Goal: Transaction & Acquisition: Purchase product/service

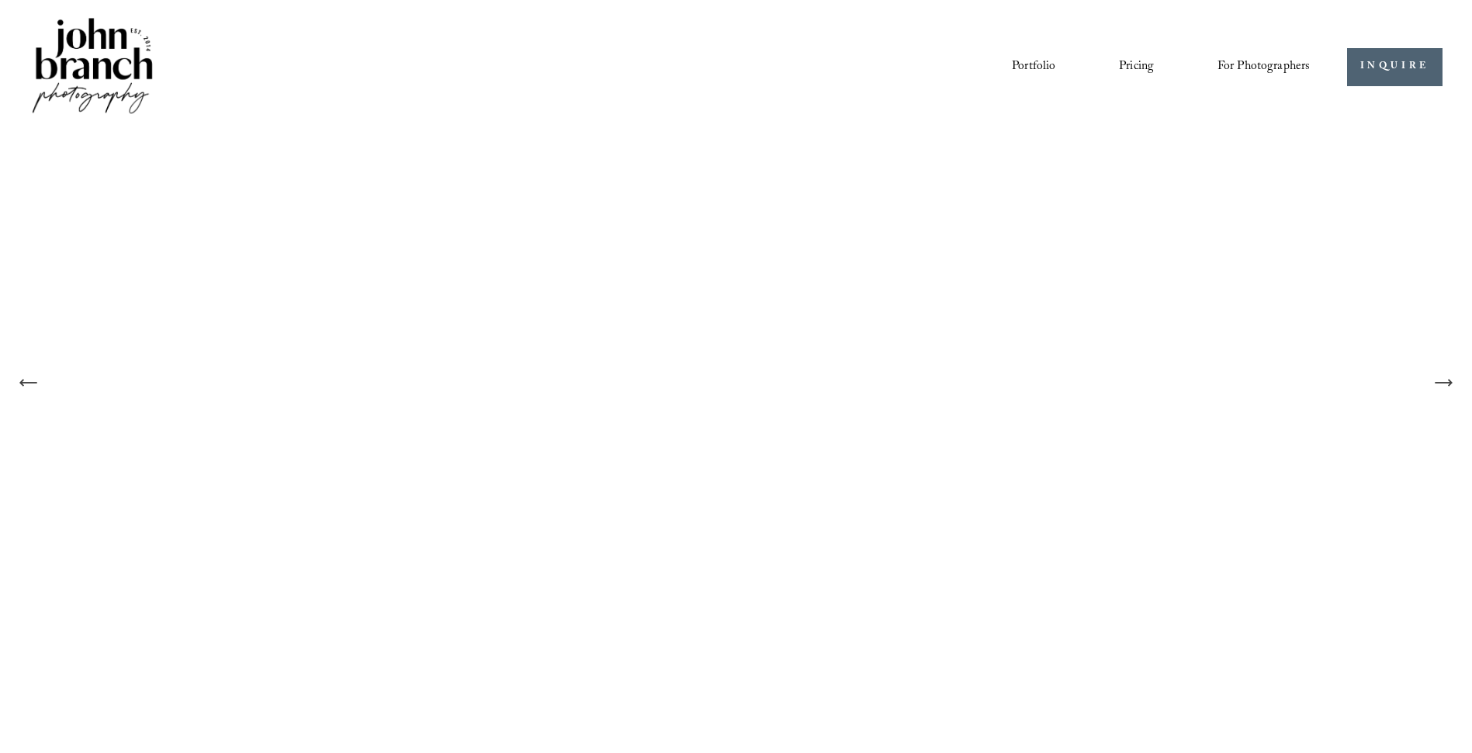
click at [1048, 60] on link "Portfolio" at bounding box center [1033, 67] width 43 height 26
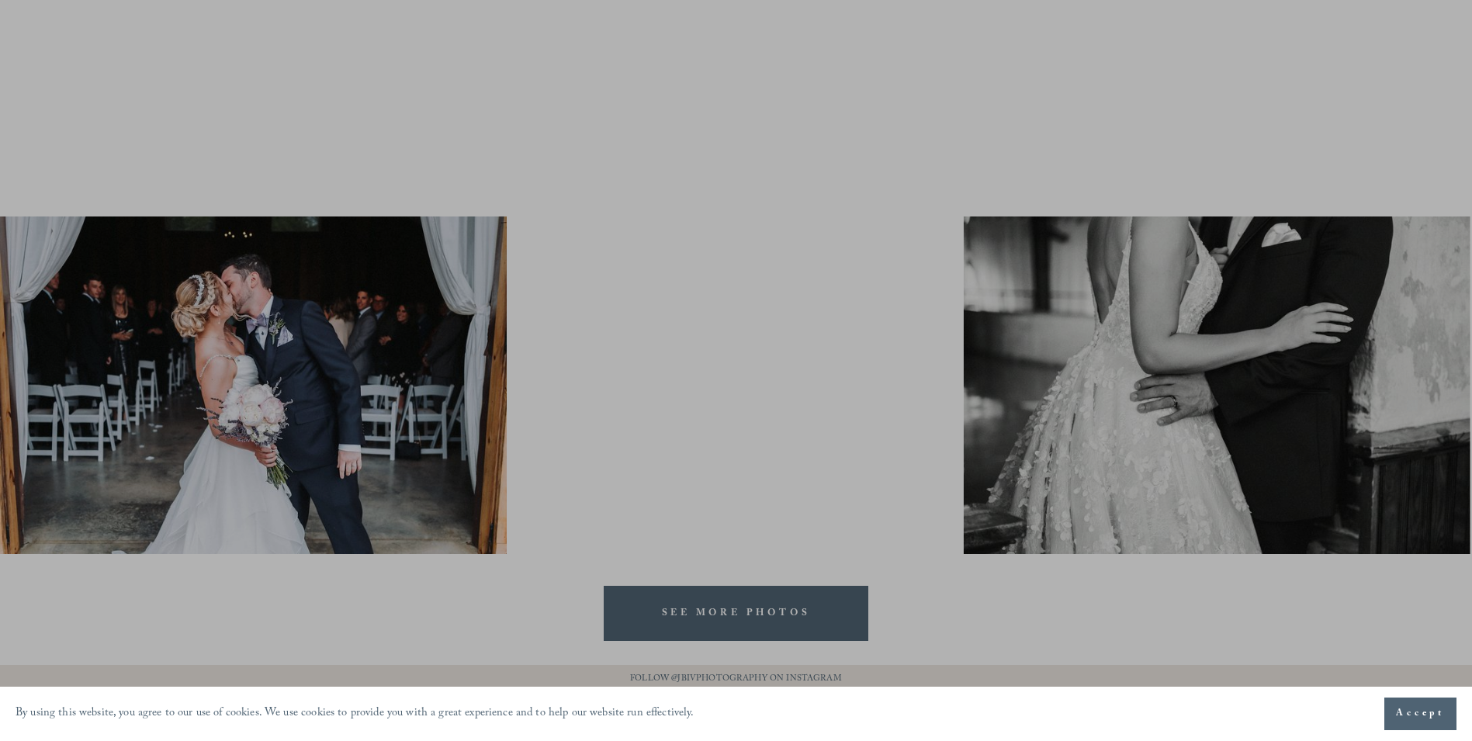
scroll to position [3085, 0]
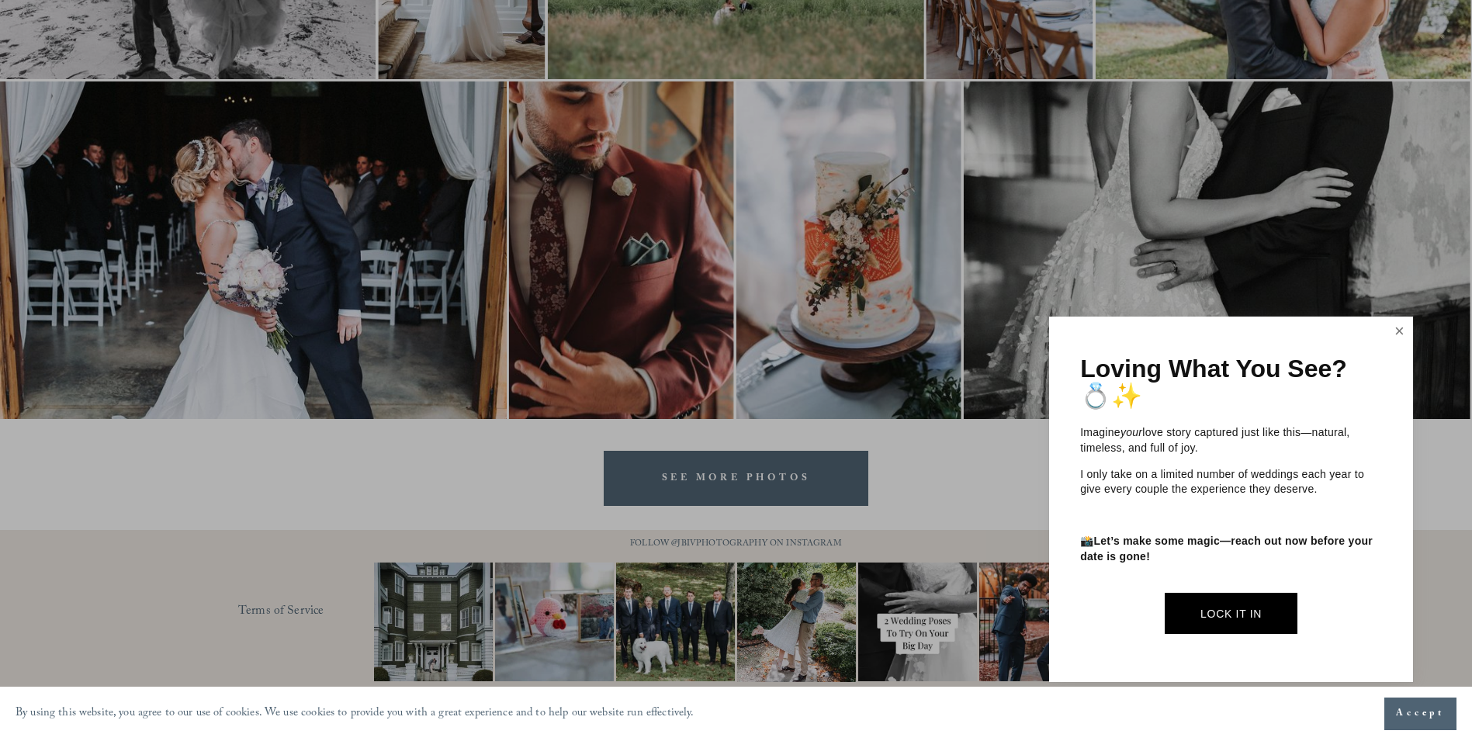
click at [1406, 334] on link "Close" at bounding box center [1399, 331] width 23 height 25
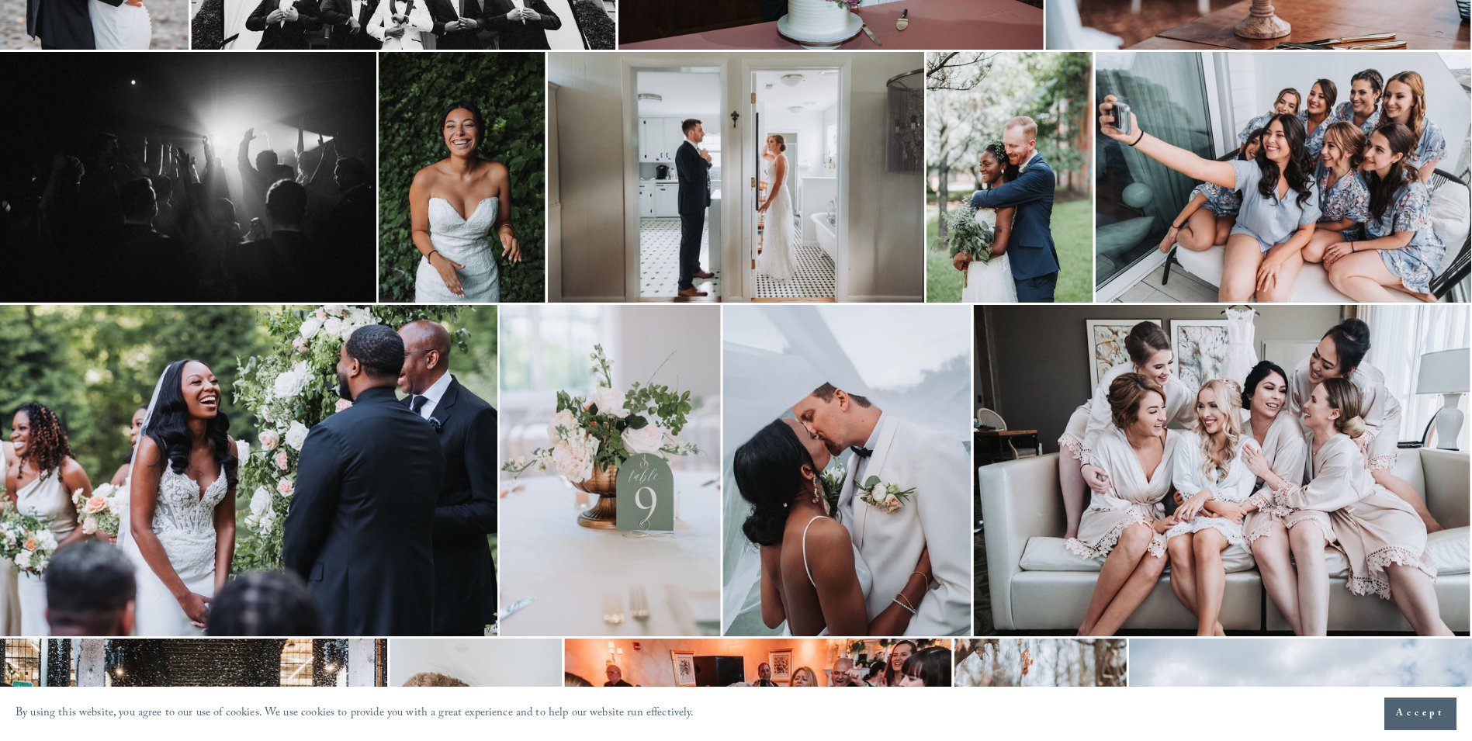
scroll to position [0, 0]
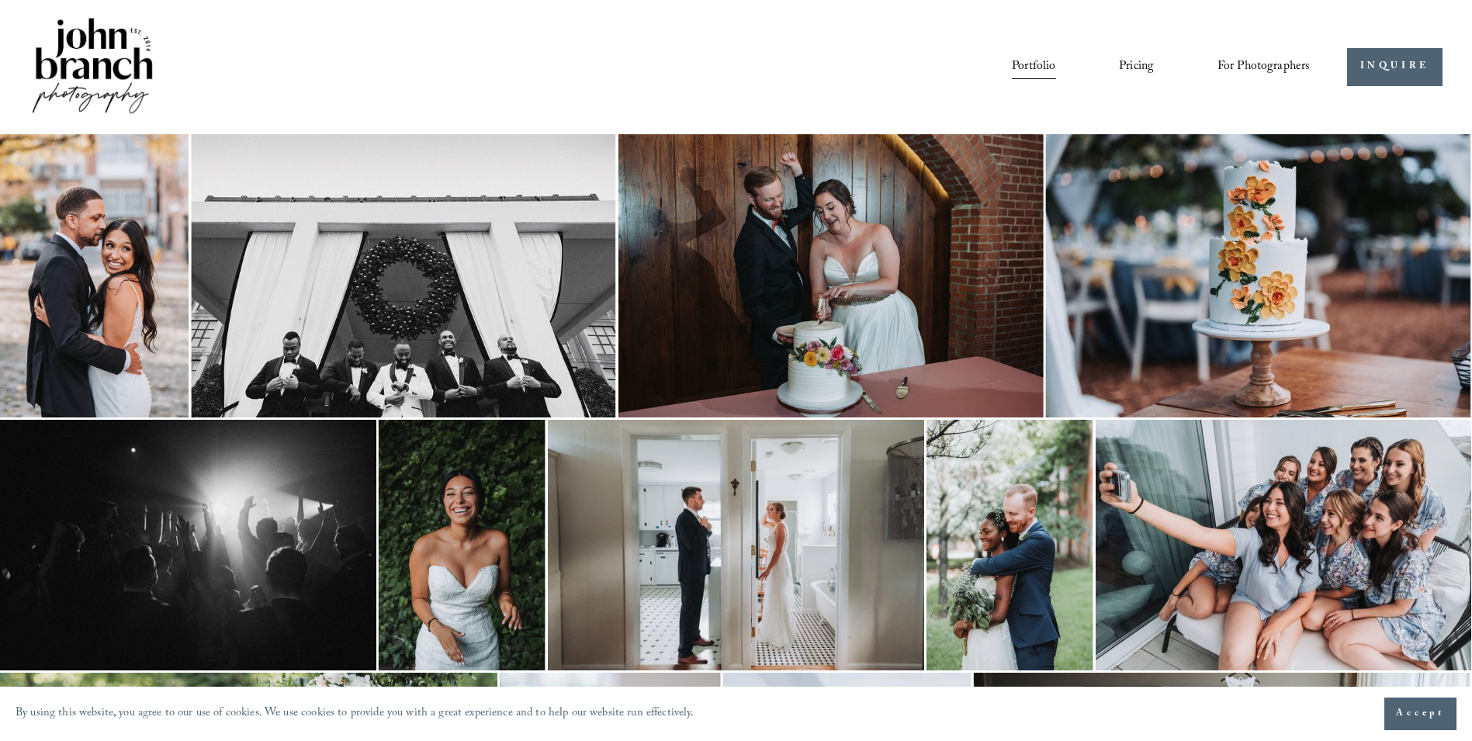
click at [0, 0] on span "Presets" at bounding box center [0, 0] width 0 height 0
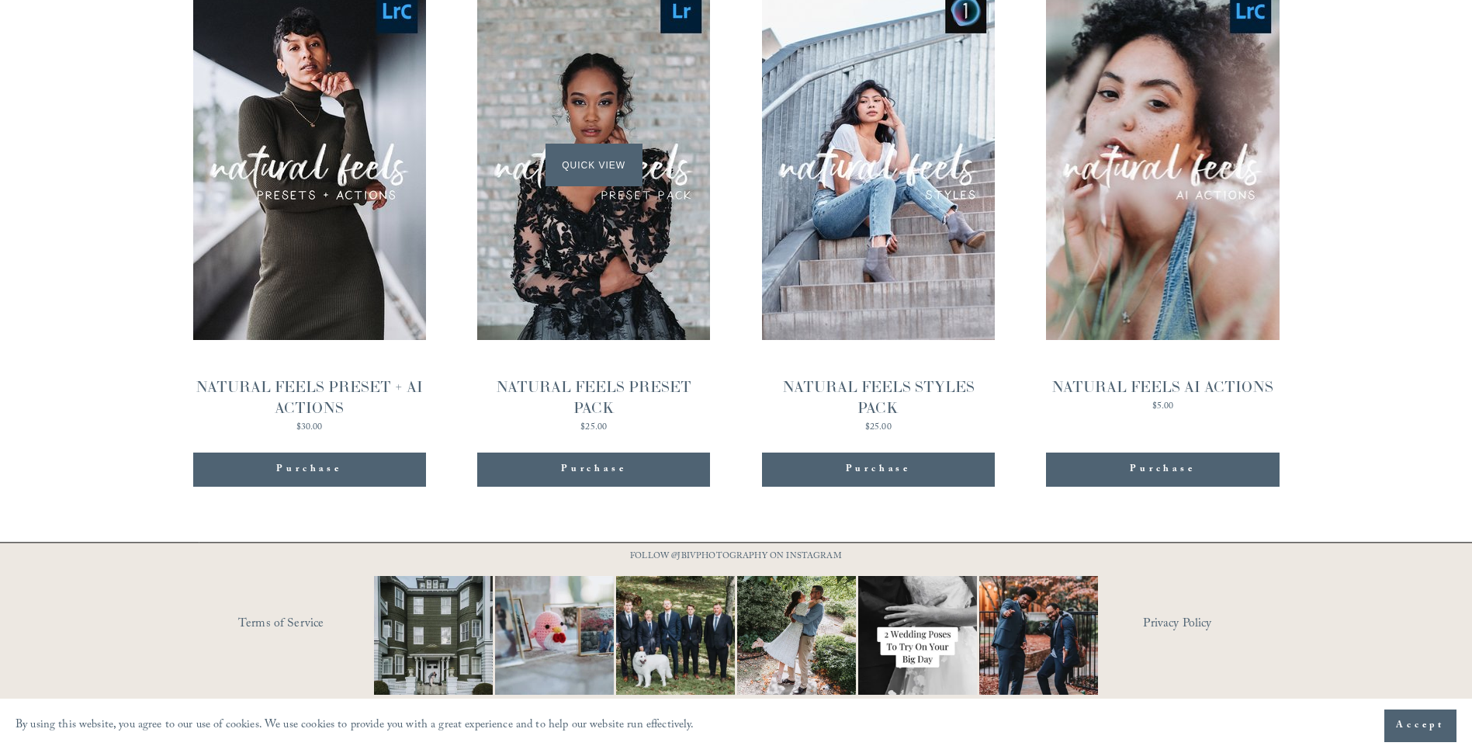
scroll to position [1731, 0]
